Goal: Information Seeking & Learning: Understand process/instructions

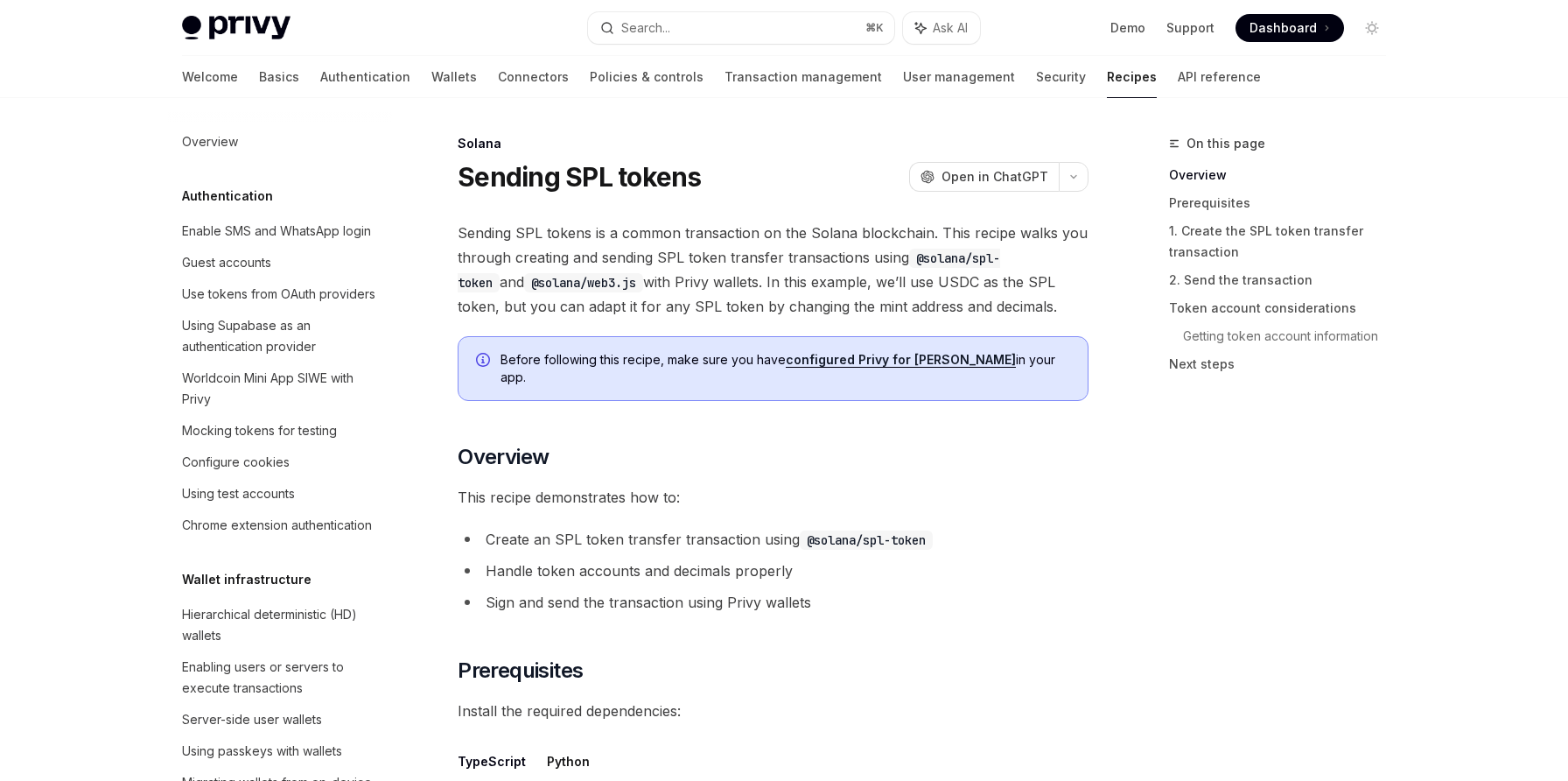
scroll to position [2565, 0]
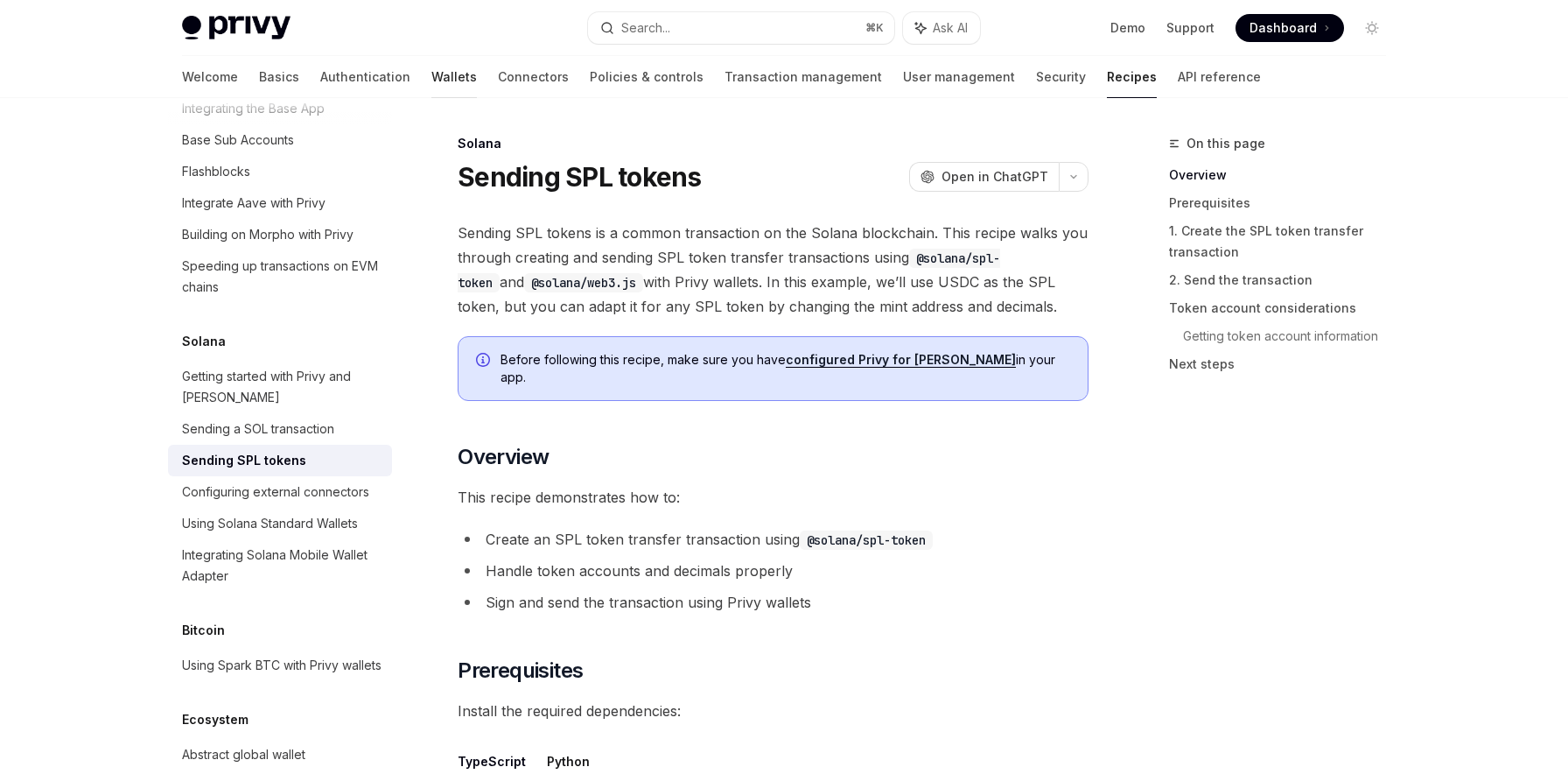
click at [431, 75] on link "Wallets" at bounding box center [454, 77] width 46 height 42
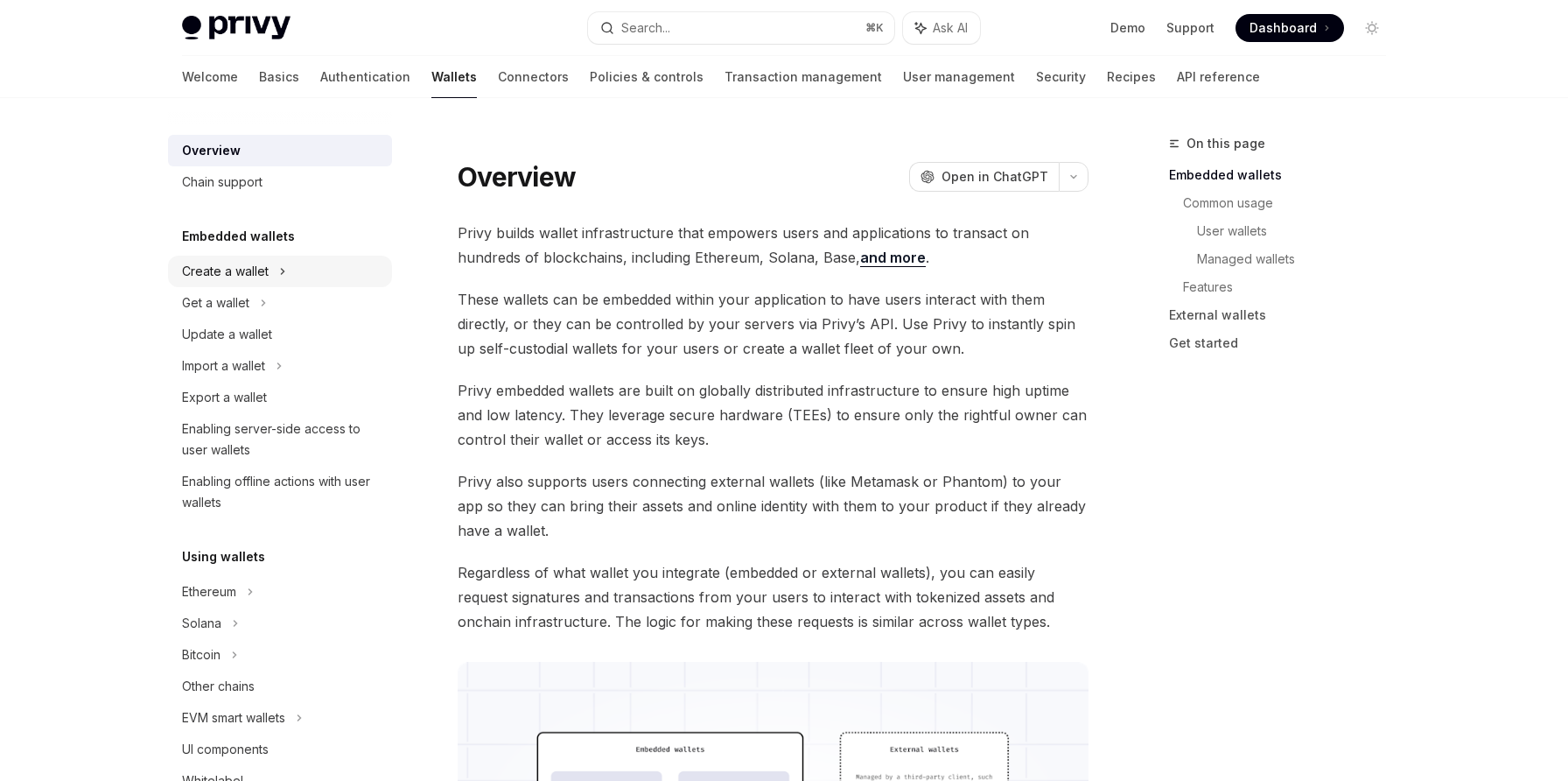
click at [286, 272] on icon at bounding box center [283, 271] width 7 height 21
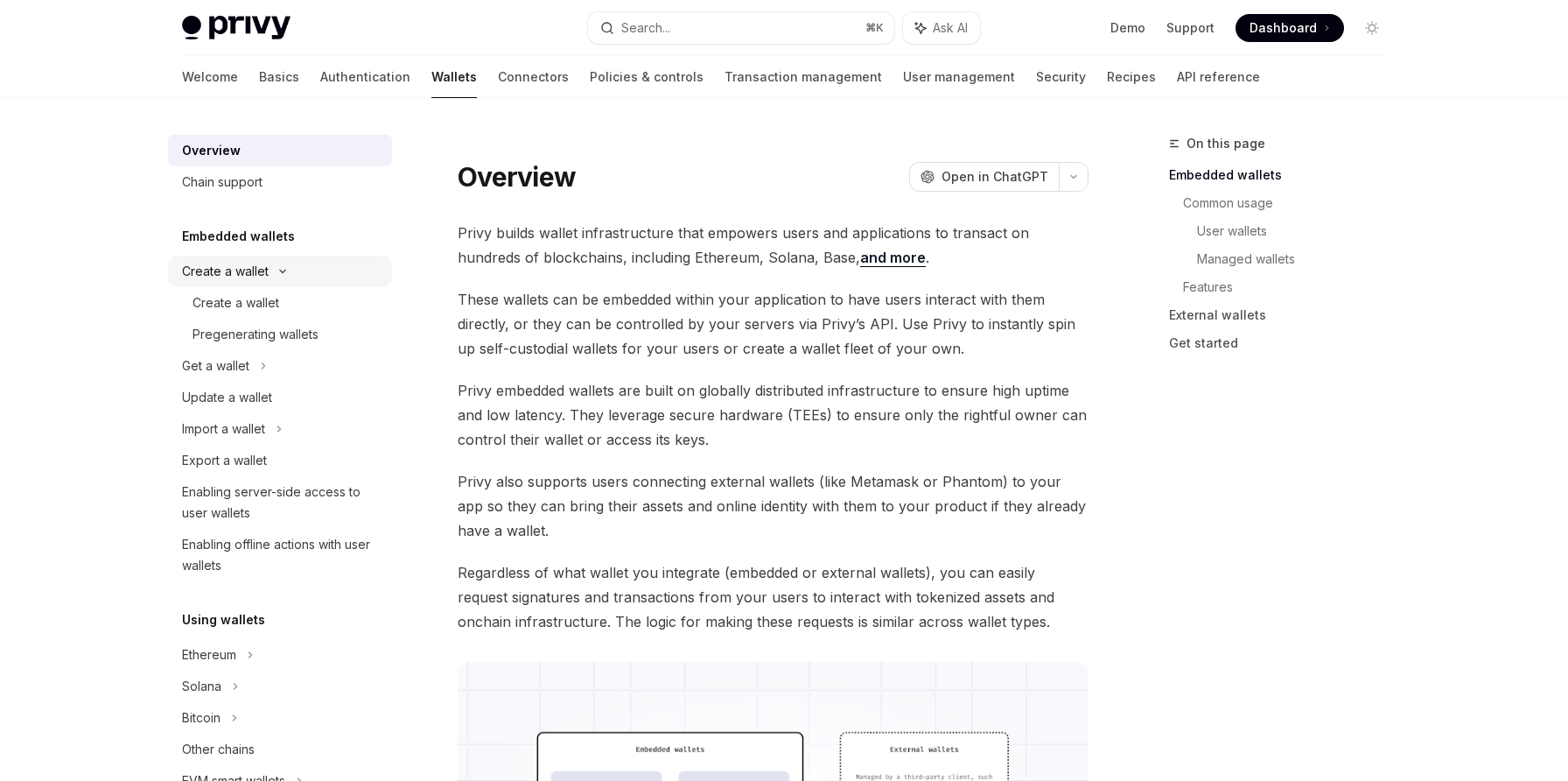
type textarea "*"
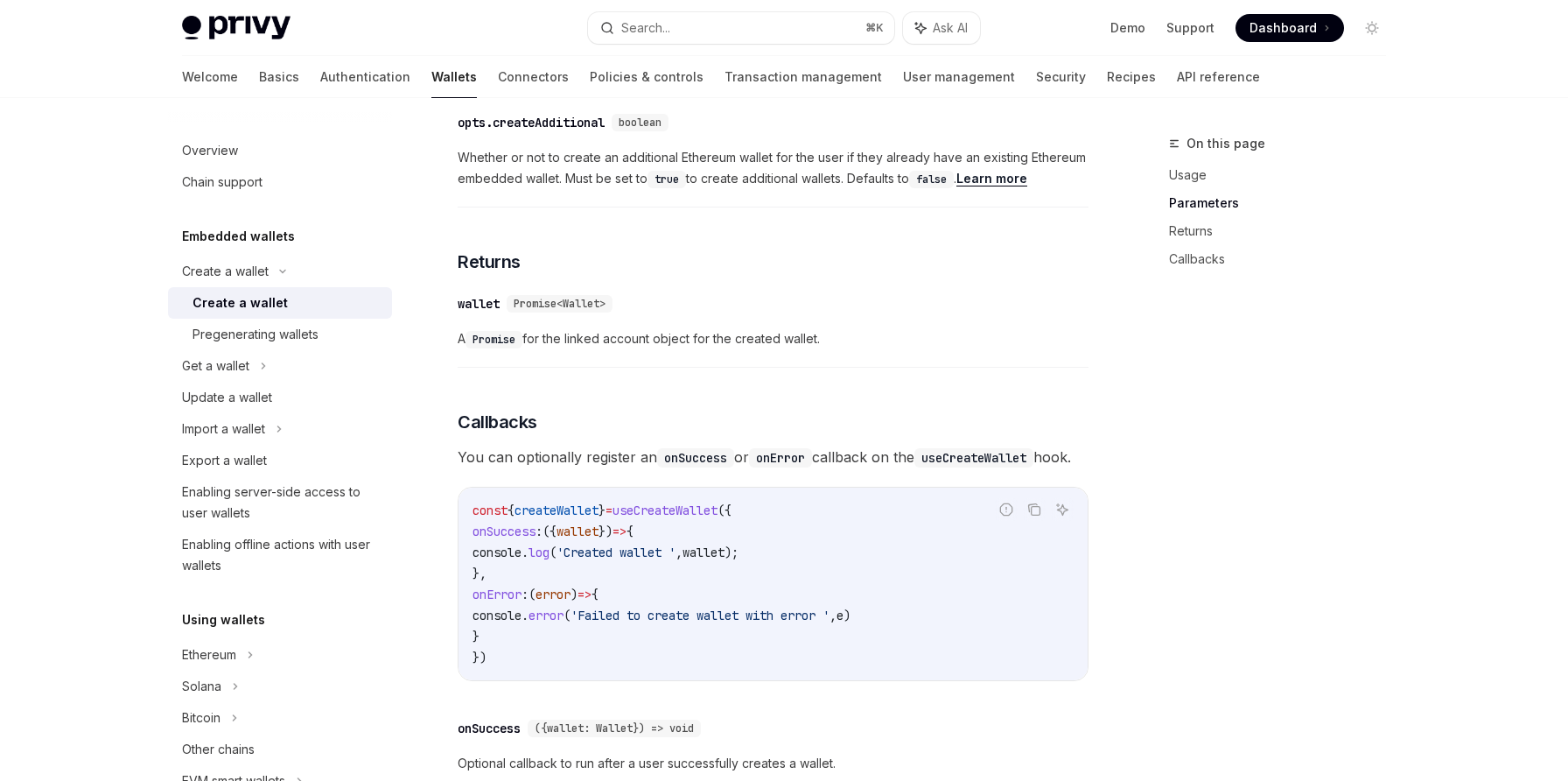
scroll to position [918, 0]
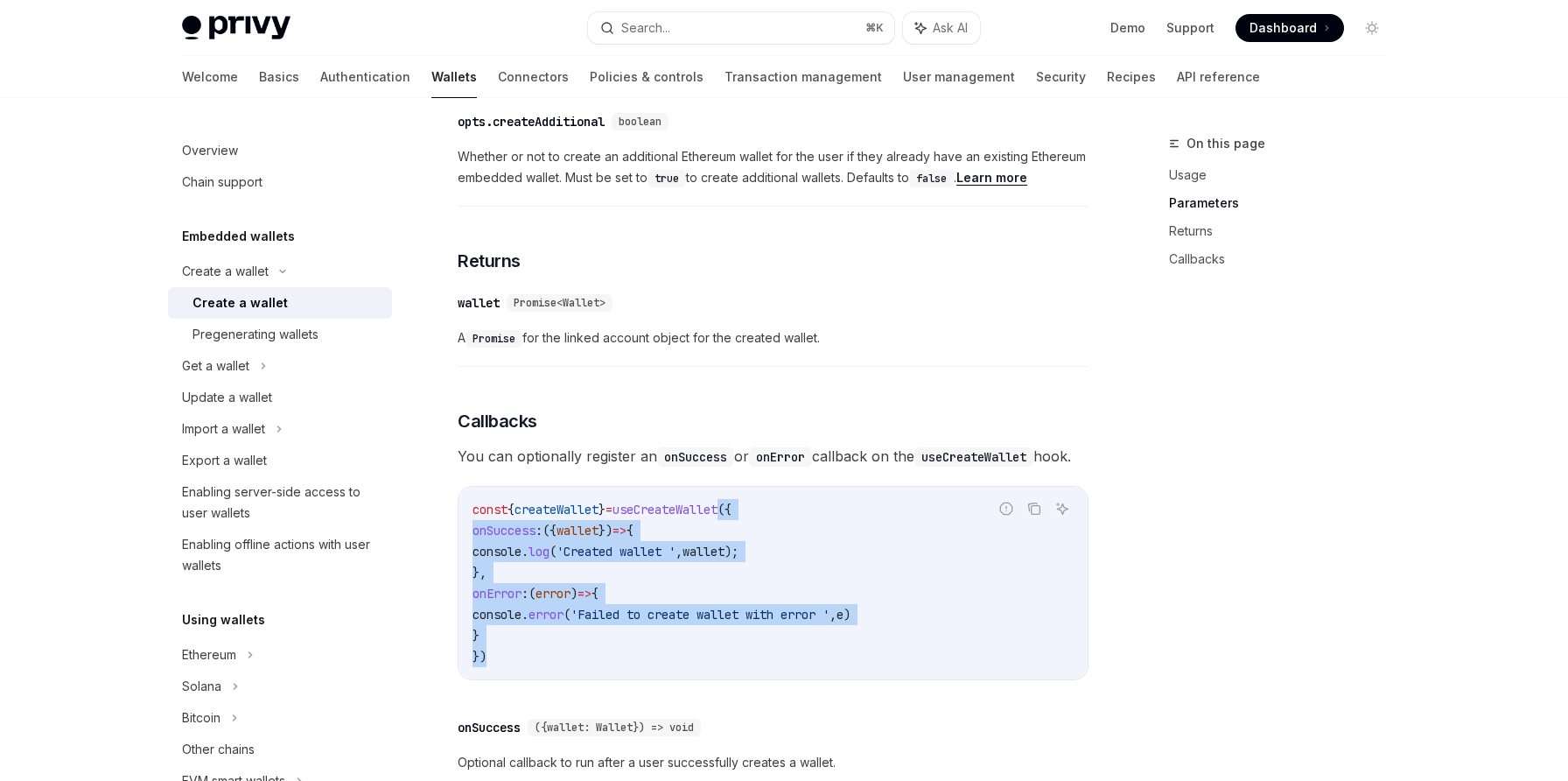
drag, startPoint x: 529, startPoint y: 678, endPoint x: 752, endPoint y: 528, distance: 268.8
click at [752, 528] on code "const { createWallet } = useCreateWallet ({ onSuccess : ({ wallet }) => { conso…" at bounding box center [773, 583] width 601 height 168
copy code "({ onSuccess : ({ wallet }) => { console . log ( 'Created wallet ' , wallet ); …"
click at [678, 41] on button "Search... ⌘ K" at bounding box center [741, 27] width 307 height 31
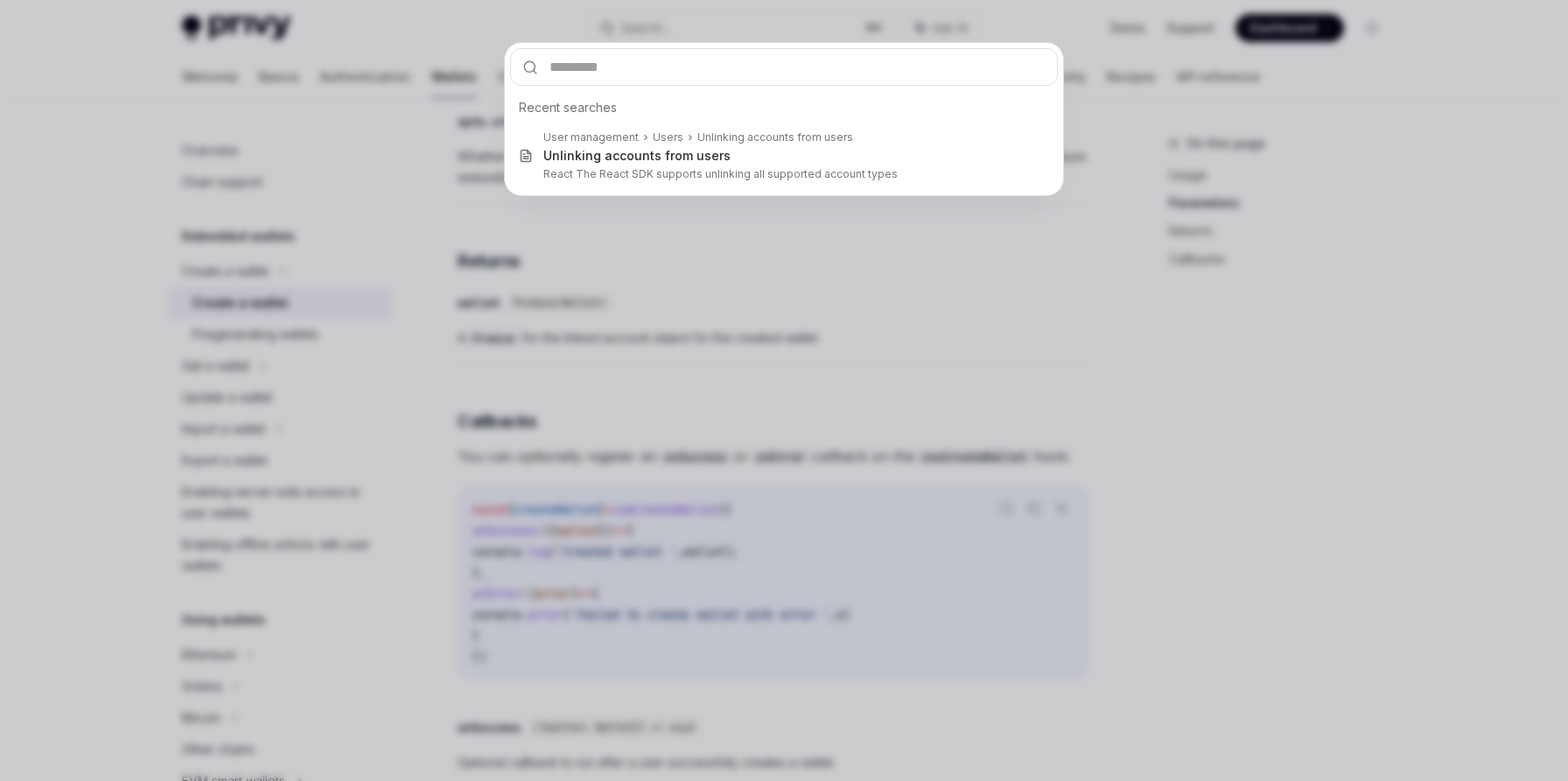
click at [678, 32] on div "Recent searches User management Users Unlinking accounts from users Unlink ing …" at bounding box center [784, 390] width 1568 height 781
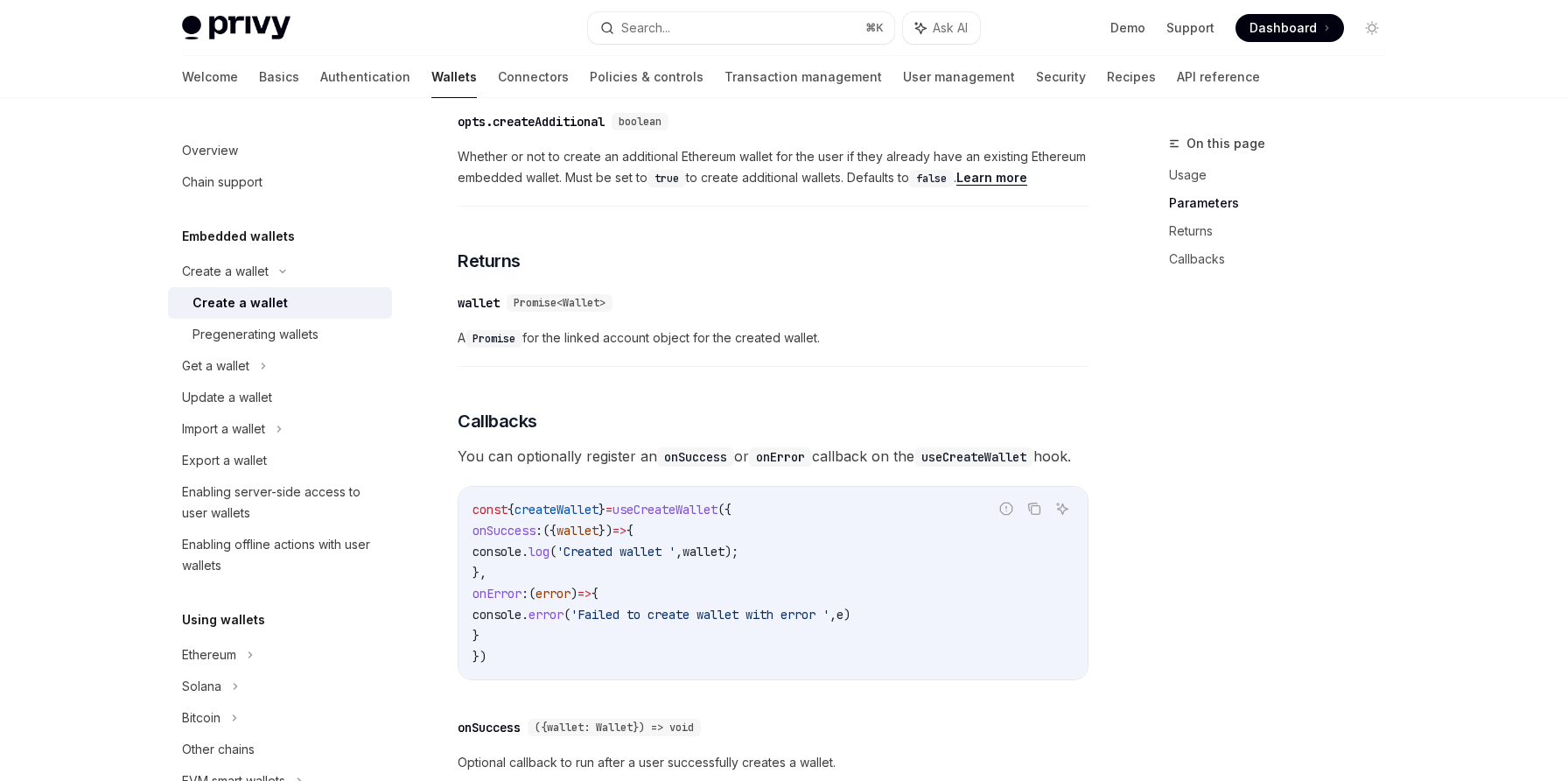
click at [678, 32] on button "Search... ⌘ K" at bounding box center [741, 27] width 307 height 31
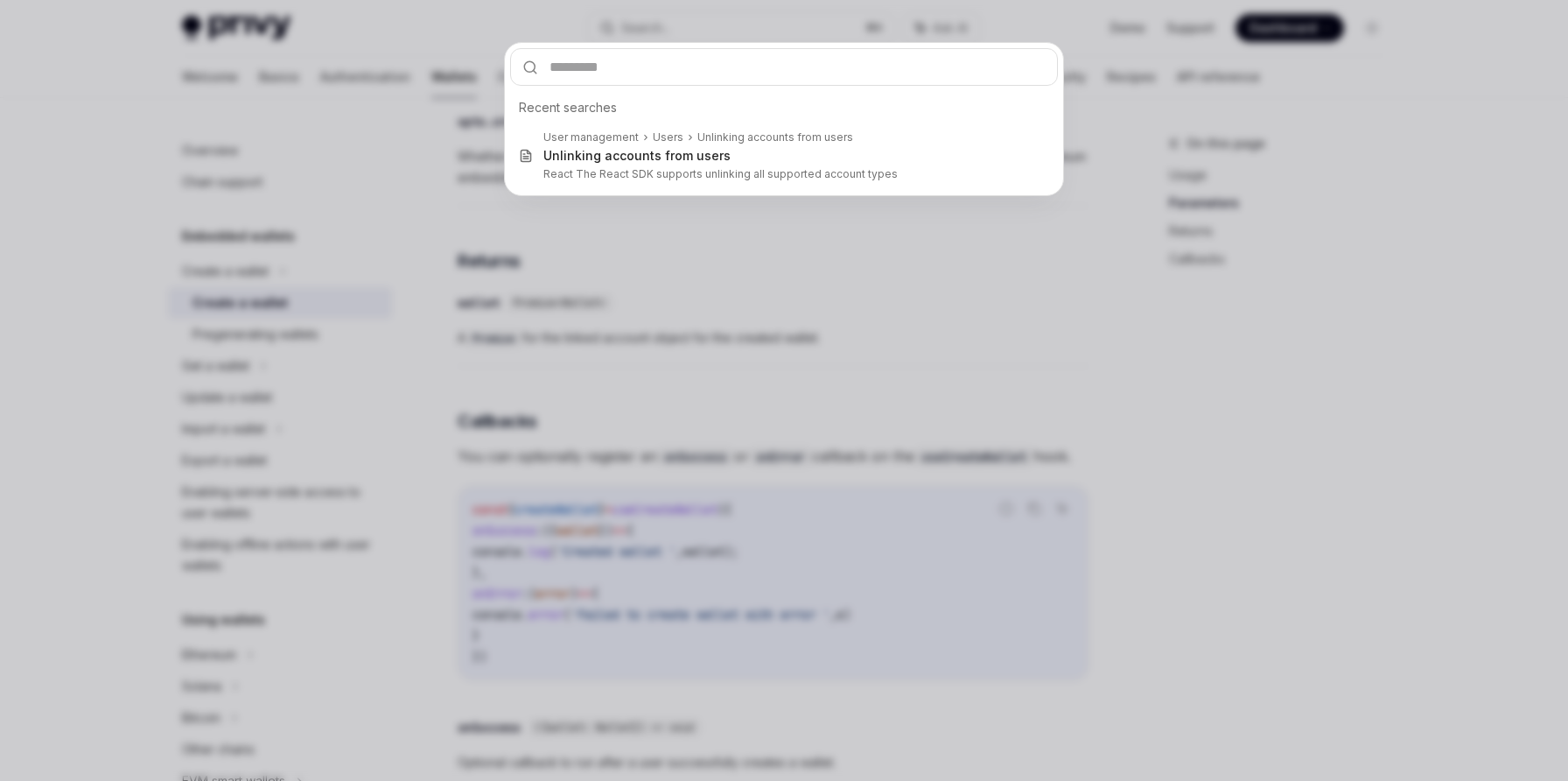
type input "**********"
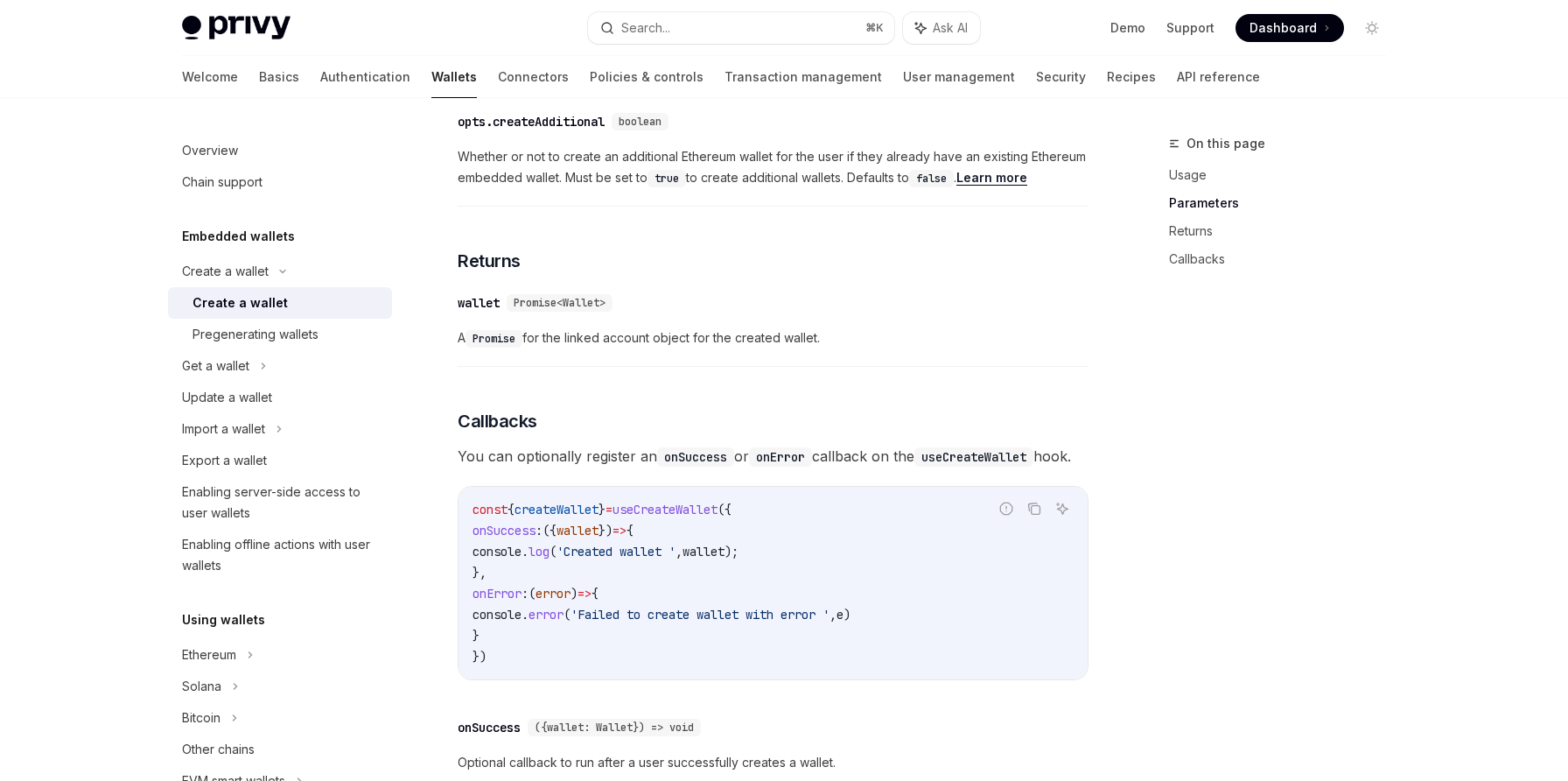
type textarea "*"
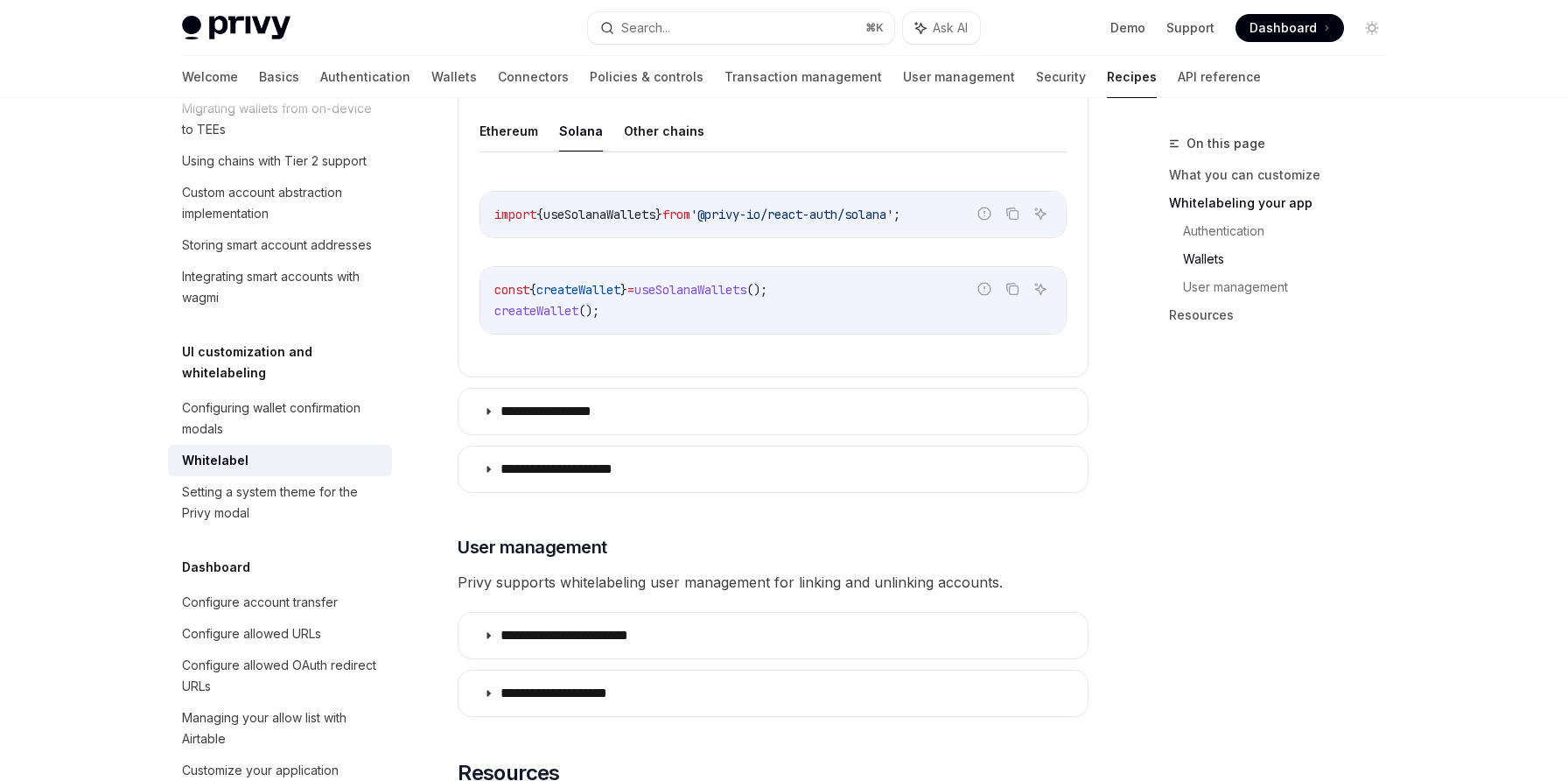
scroll to position [1954, 0]
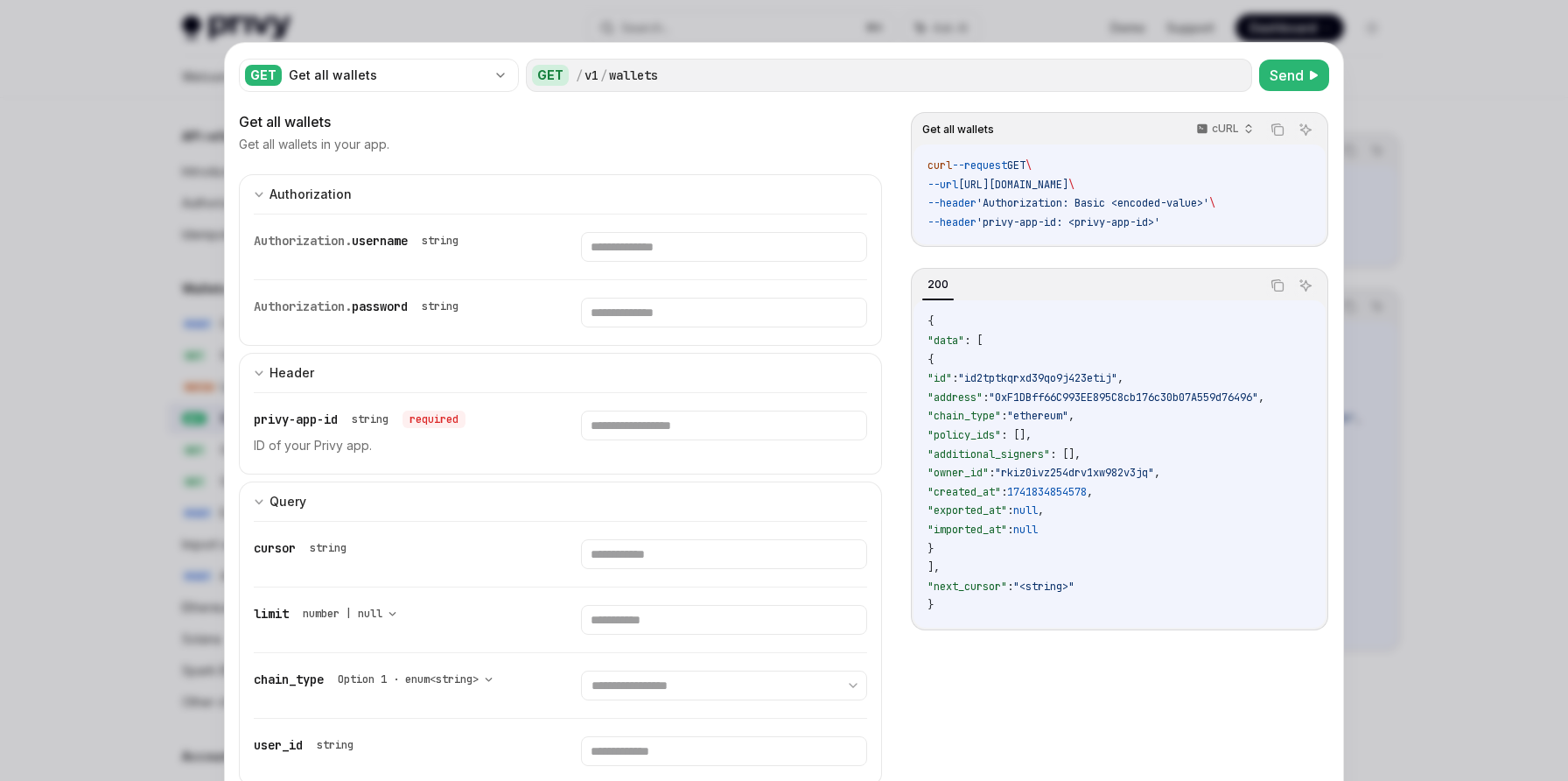
scroll to position [91, 0]
